Goal: Task Accomplishment & Management: Manage account settings

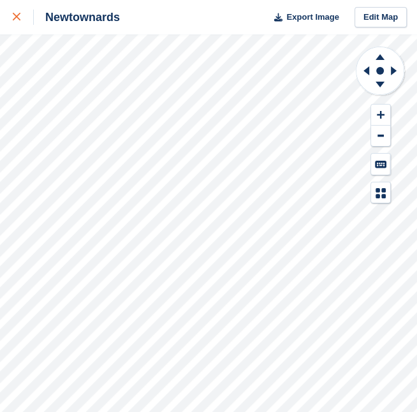
click at [16, 15] on icon at bounding box center [17, 17] width 8 height 8
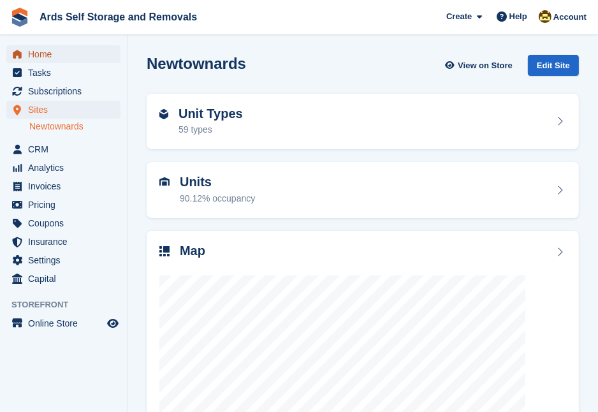
click at [42, 52] on span "Home" at bounding box center [66, 54] width 77 height 18
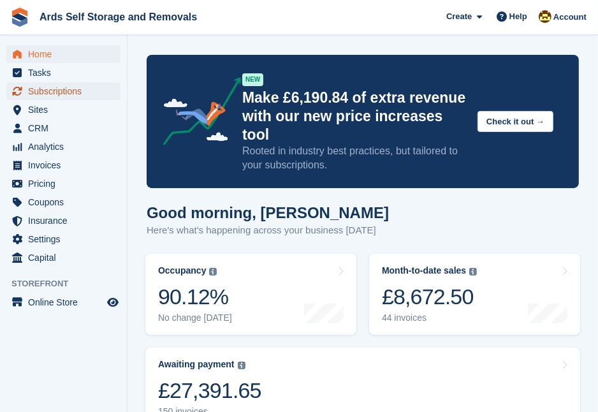
click at [56, 87] on span "Subscriptions" at bounding box center [66, 91] width 77 height 18
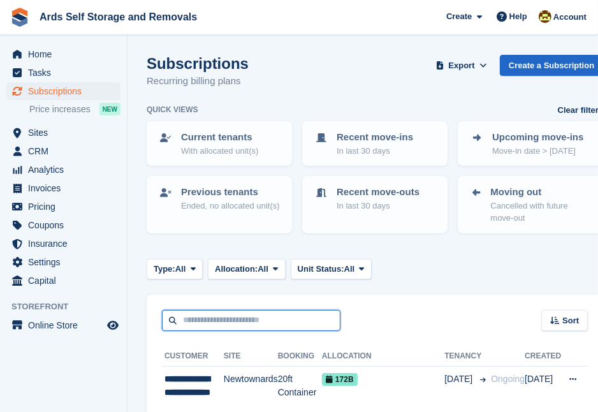
click at [190, 321] on input "text" at bounding box center [251, 320] width 179 height 21
type input "*******"
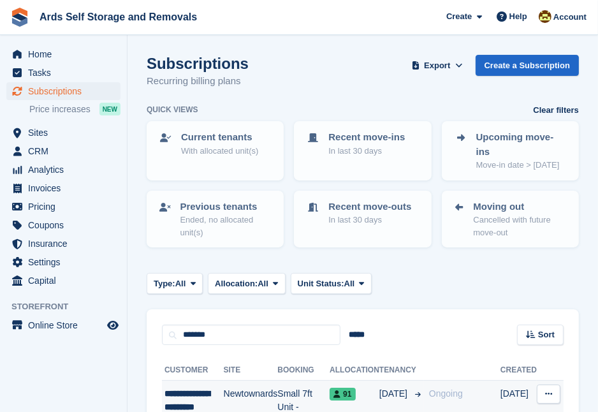
click at [288, 390] on td "Small 7ft Unit - Upstairs" at bounding box center [304, 414] width 52 height 67
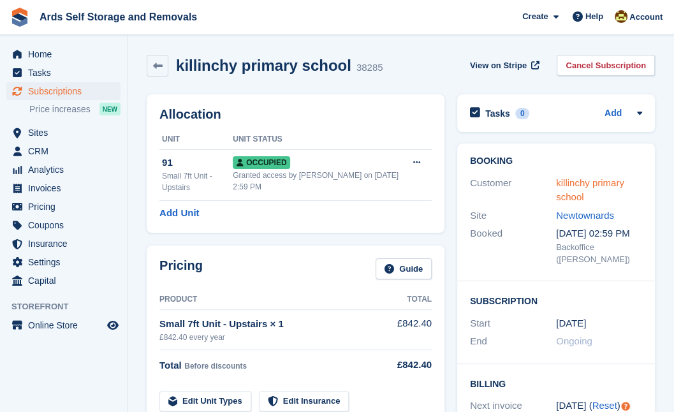
click at [575, 182] on link "killinchy primary school" at bounding box center [590, 190] width 68 height 26
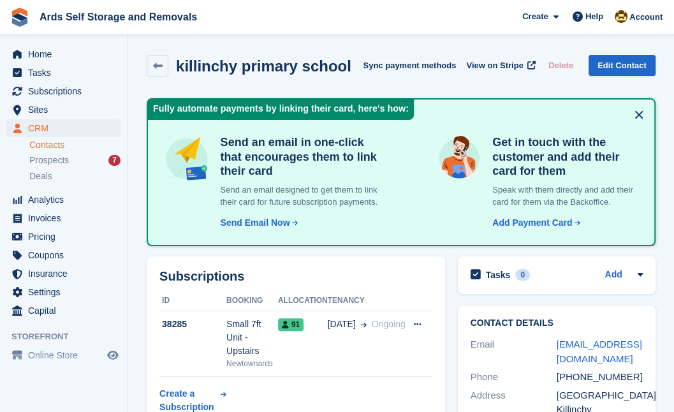
click at [448, 353] on div "Subscriptions ID Booking Allocation Tenancy 38285 Small 7ft Unit - Upstairs New…" at bounding box center [295, 344] width 311 height 188
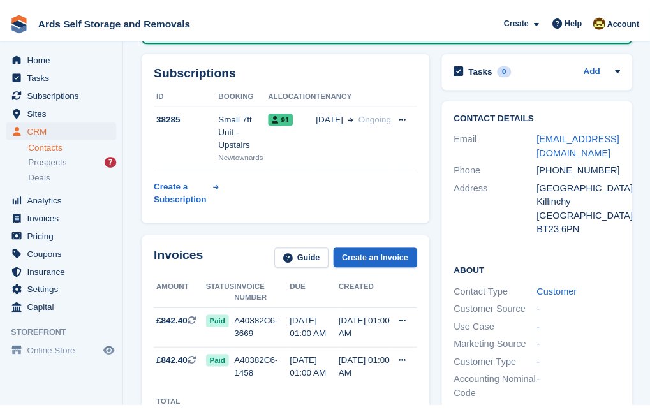
scroll to position [233, 0]
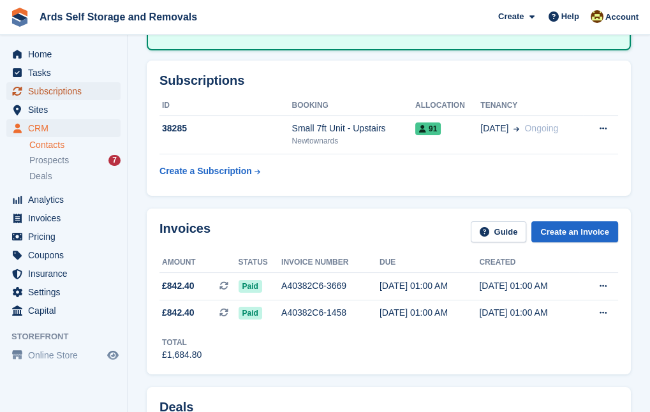
click at [37, 87] on span "Subscriptions" at bounding box center [66, 91] width 77 height 18
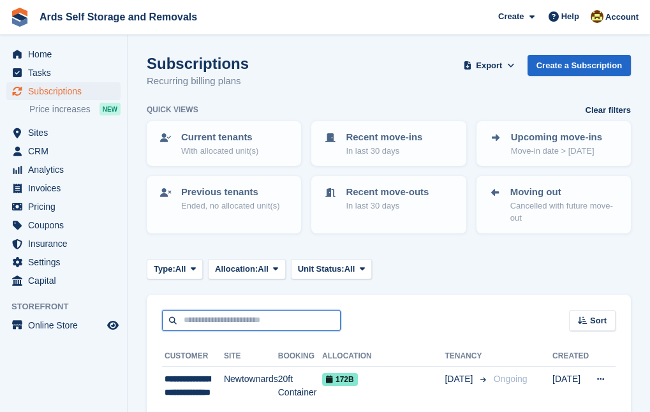
click at [205, 318] on input "text" at bounding box center [251, 320] width 179 height 21
type input "******"
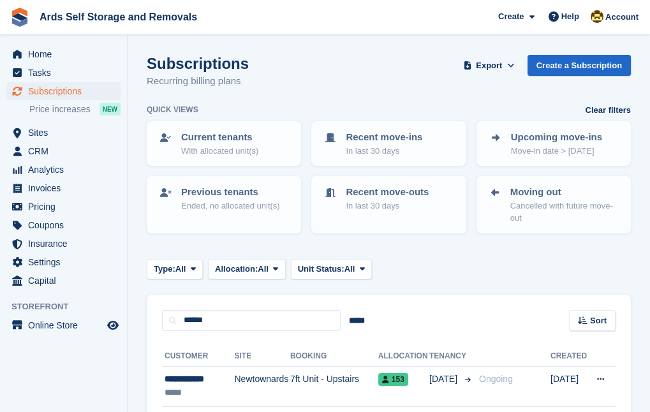
click at [137, 383] on section "Subscriptions Recurring billing plans Export Export Subscriptions Export a CSV …" at bounding box center [389, 397] width 522 height 794
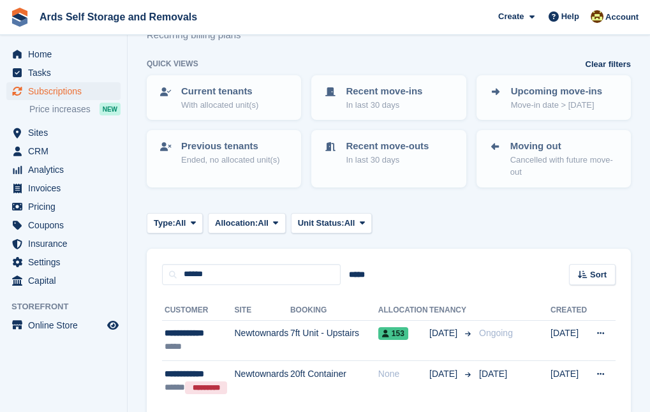
scroll to position [46, 0]
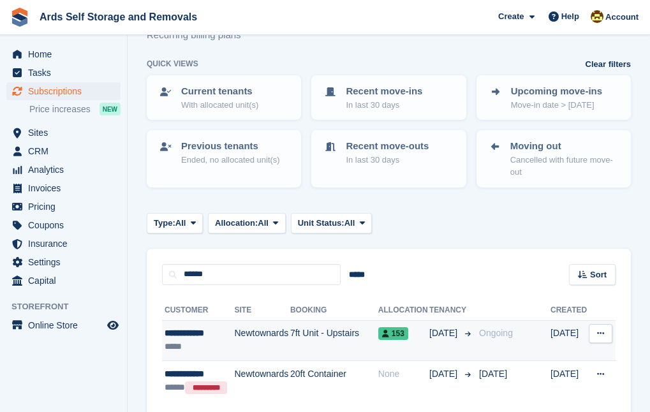
click at [328, 338] on td "7ft Unit - Upstairs" at bounding box center [334, 340] width 88 height 41
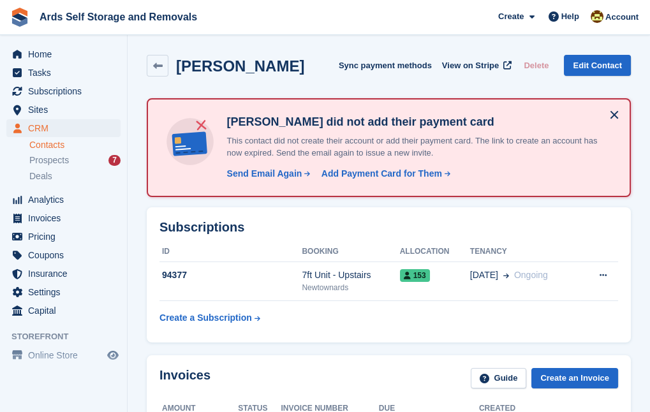
click at [421, 310] on div "Subscriptions ID Booking Allocation Tenancy 94377 7ft Unit - Upstairs Newtownar…" at bounding box center [388, 275] width 497 height 148
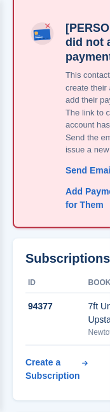
scroll to position [185, 0]
